Goal: Transaction & Acquisition: Purchase product/service

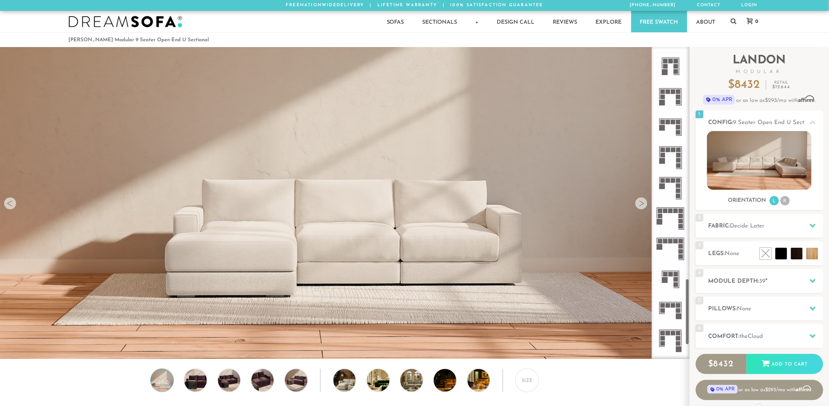
scroll to position [1148, 0]
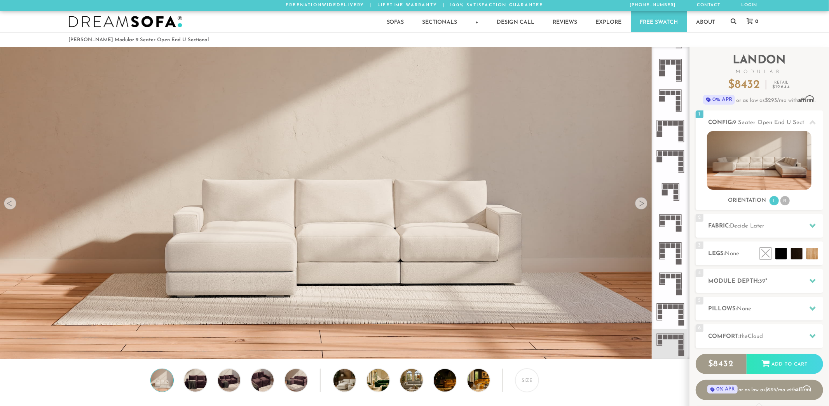
click at [673, 335] on icon at bounding box center [670, 344] width 30 height 30
click at [664, 335] on rect at bounding box center [665, 337] width 5 height 5
click at [644, 204] on div at bounding box center [641, 203] width 12 height 12
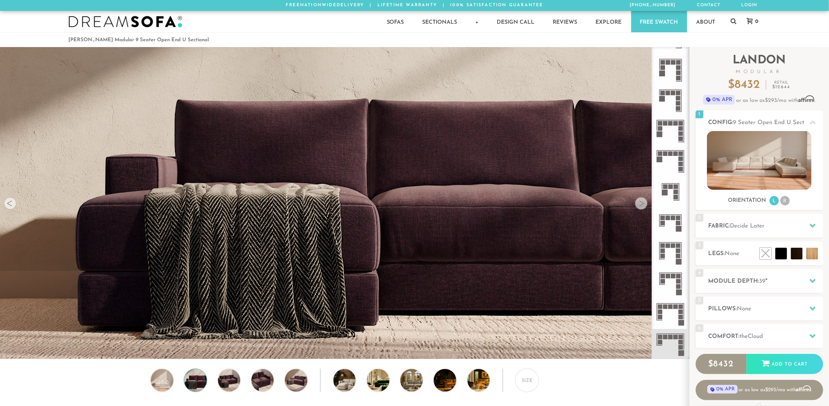
click at [644, 204] on div at bounding box center [641, 203] width 12 height 12
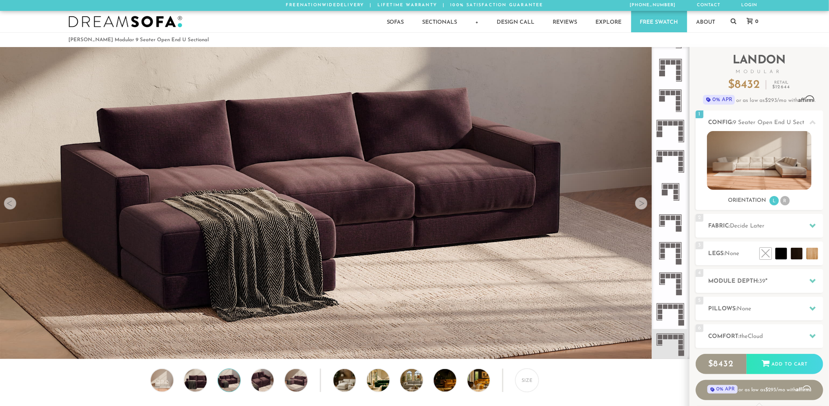
click at [644, 204] on div at bounding box center [641, 203] width 12 height 12
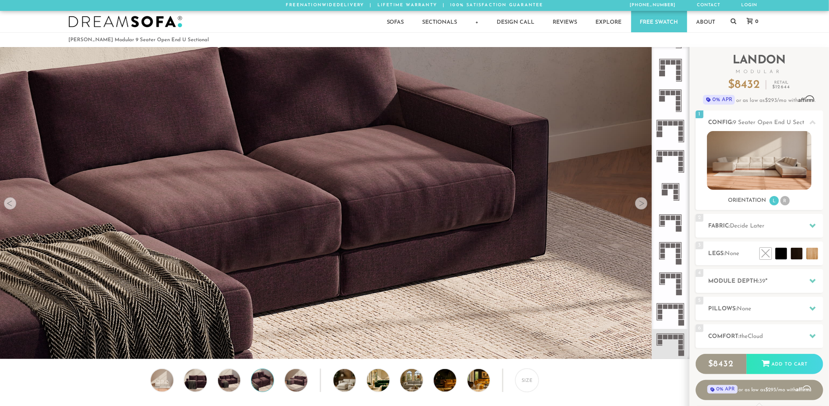
click at [644, 204] on div at bounding box center [641, 203] width 12 height 12
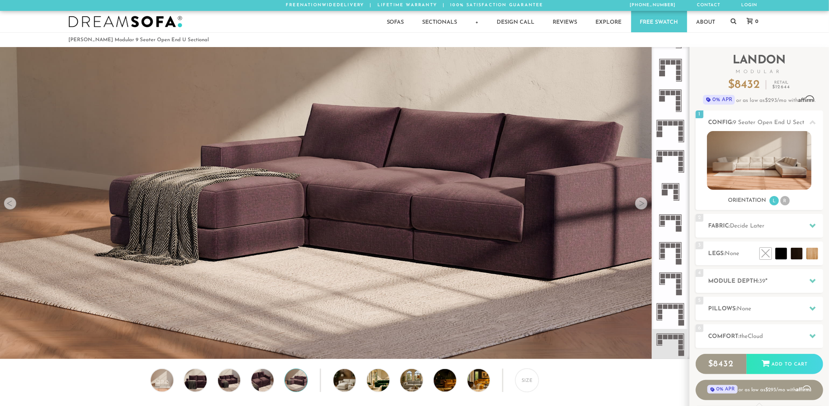
click at [644, 204] on div at bounding box center [641, 203] width 12 height 12
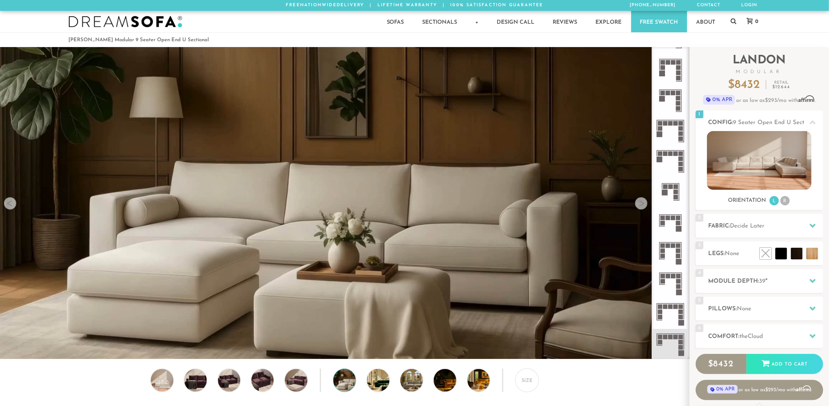
click at [644, 204] on div at bounding box center [641, 203] width 12 height 12
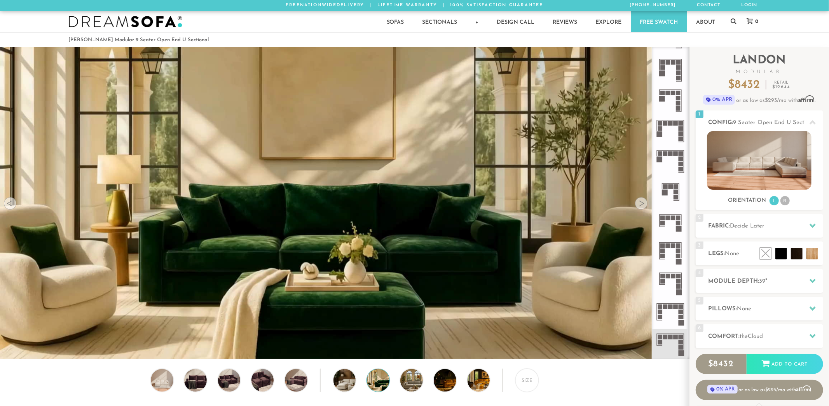
click at [644, 204] on div at bounding box center [641, 203] width 12 height 12
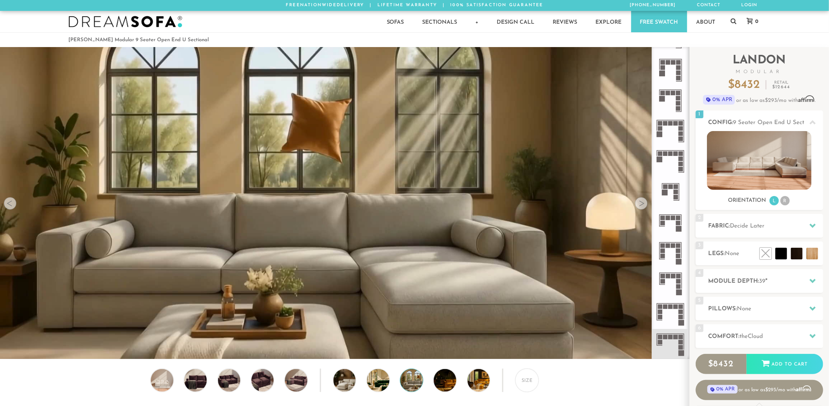
click at [644, 204] on div at bounding box center [641, 203] width 12 height 12
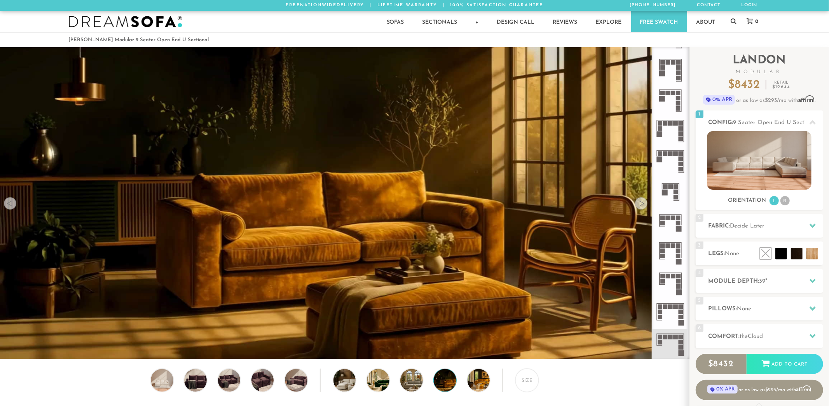
click at [644, 204] on div at bounding box center [641, 203] width 12 height 12
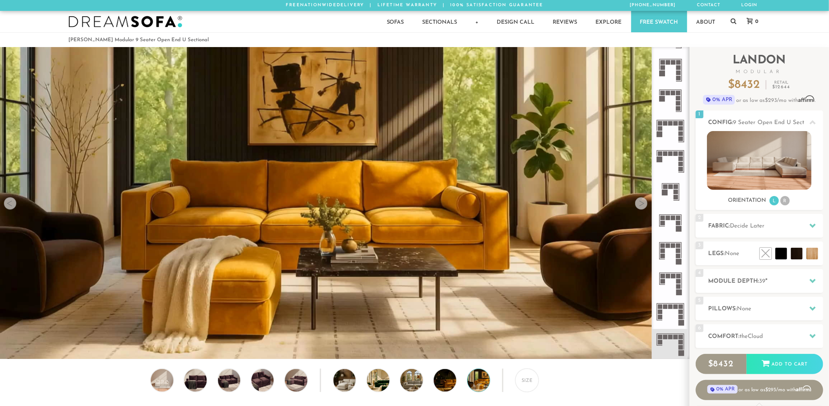
click at [644, 204] on div at bounding box center [641, 203] width 12 height 12
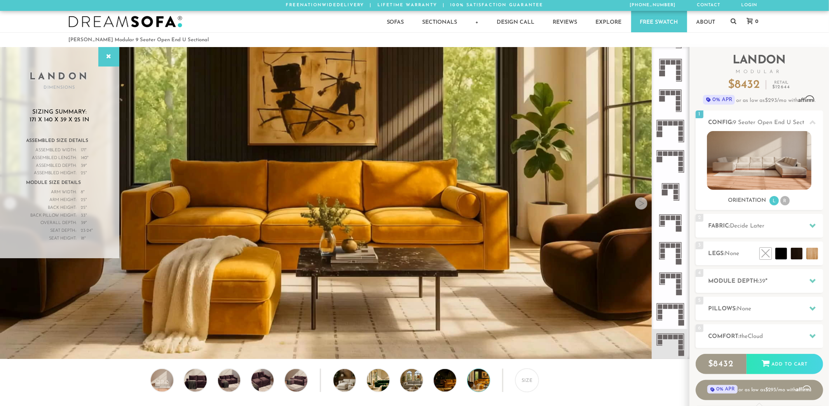
click at [644, 204] on div at bounding box center [641, 203] width 12 height 12
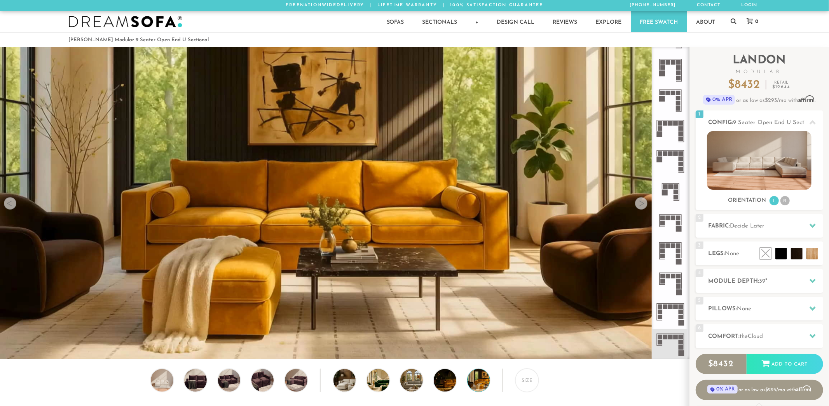
click at [644, 204] on div at bounding box center [641, 203] width 12 height 12
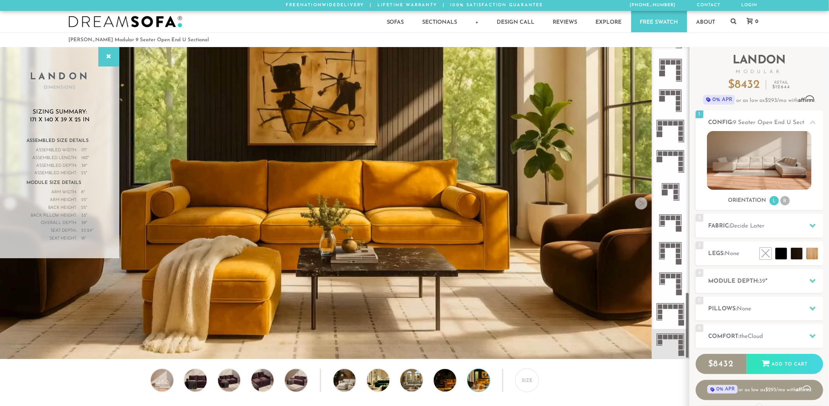
click at [666, 335] on rect at bounding box center [665, 337] width 5 height 5
click at [666, 334] on icon at bounding box center [670, 344] width 30 height 30
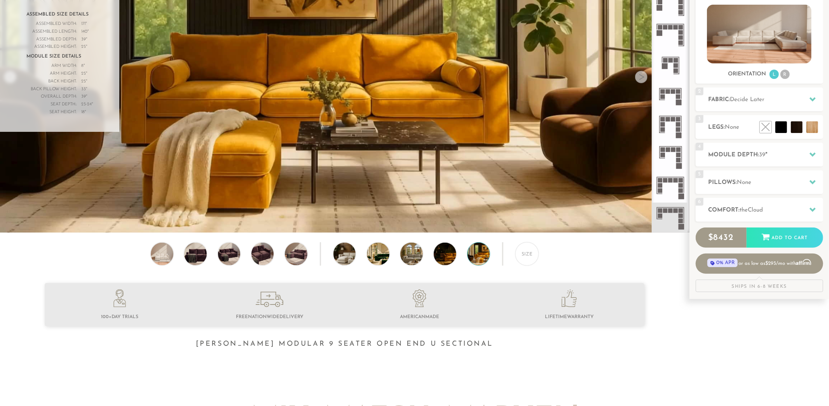
scroll to position [140, 0]
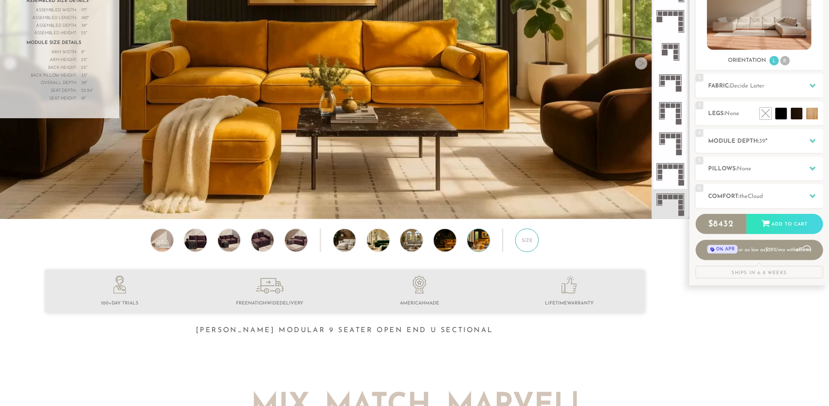
click at [533, 240] on div "Size" at bounding box center [526, 239] width 23 height 23
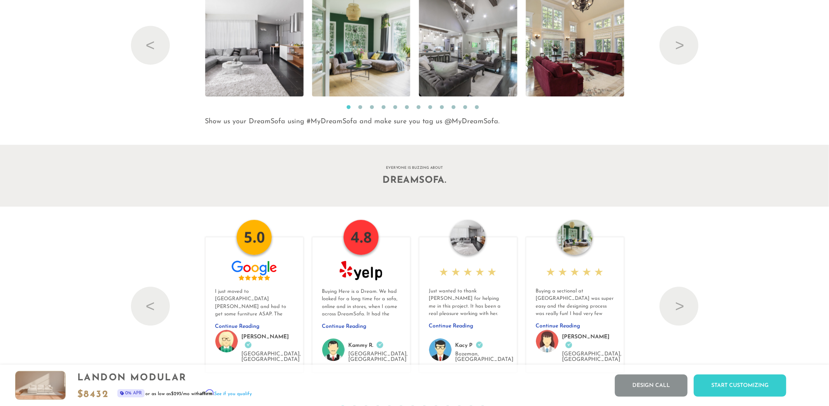
scroll to position [8673, 0]
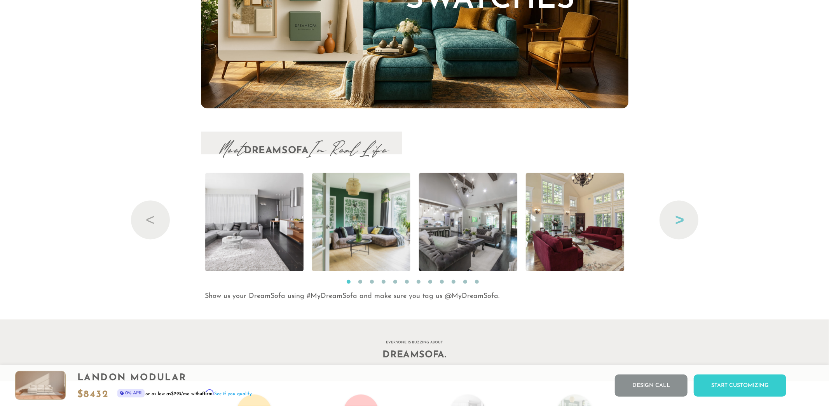
click at [674, 218] on button "Next" at bounding box center [678, 220] width 39 height 39
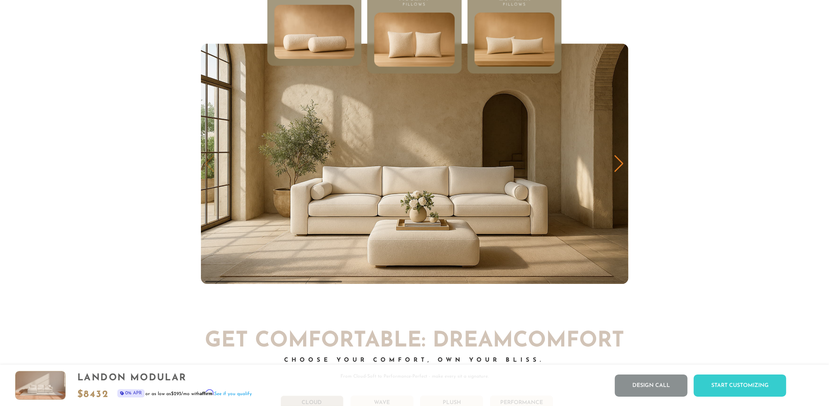
scroll to position [4372, 0]
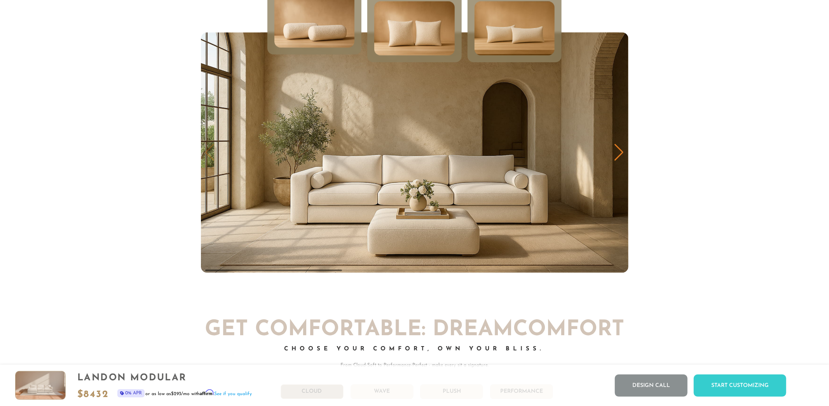
click at [617, 160] on div "Next slide" at bounding box center [619, 152] width 10 height 17
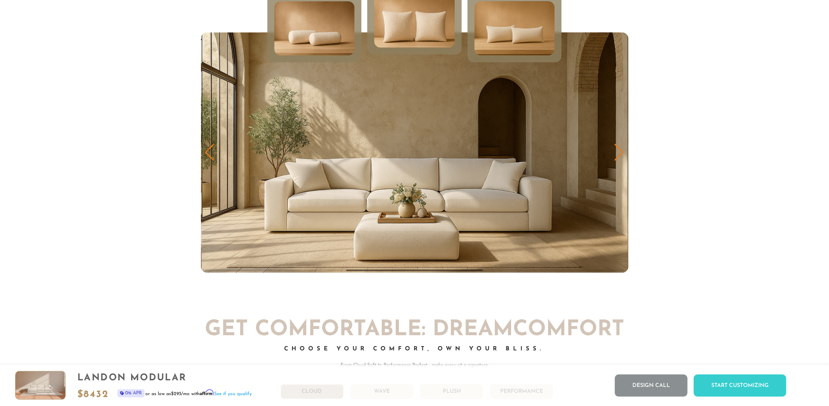
click at [211, 151] on div "Previous slide" at bounding box center [210, 152] width 10 height 17
